Goal: Task Accomplishment & Management: Use online tool/utility

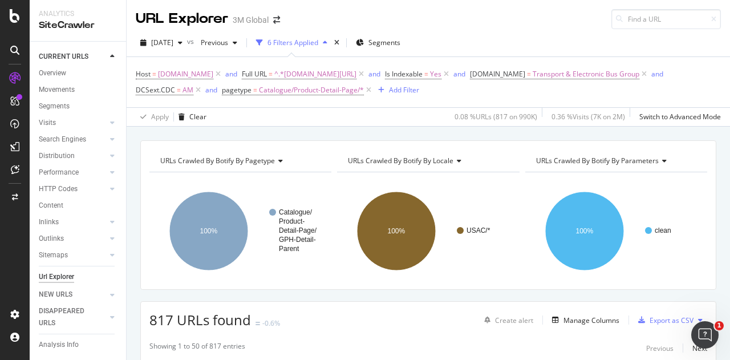
click at [694, 314] on button at bounding box center [701, 320] width 14 height 18
click at [654, 316] on span "Export XML Sitemaps" at bounding box center [641, 319] width 67 height 10
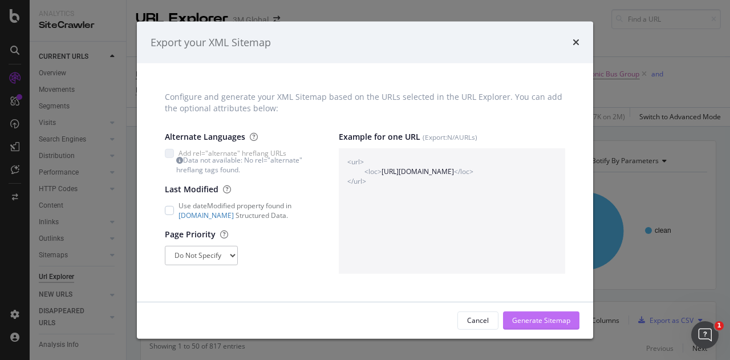
click at [540, 317] on div "Generate Sitemap" at bounding box center [541, 321] width 58 height 10
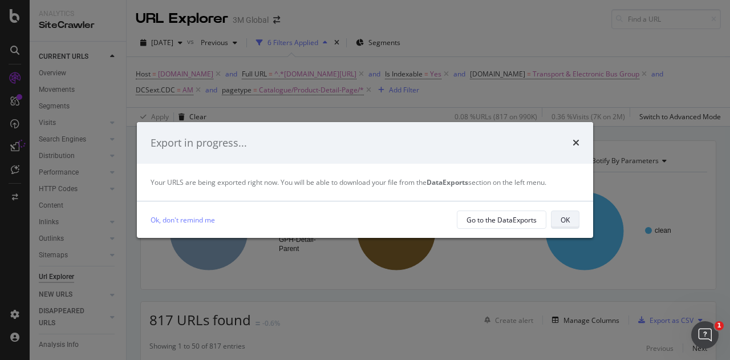
click at [564, 220] on div "OK" at bounding box center [565, 220] width 9 height 10
